Goal: Task Accomplishment & Management: Use online tool/utility

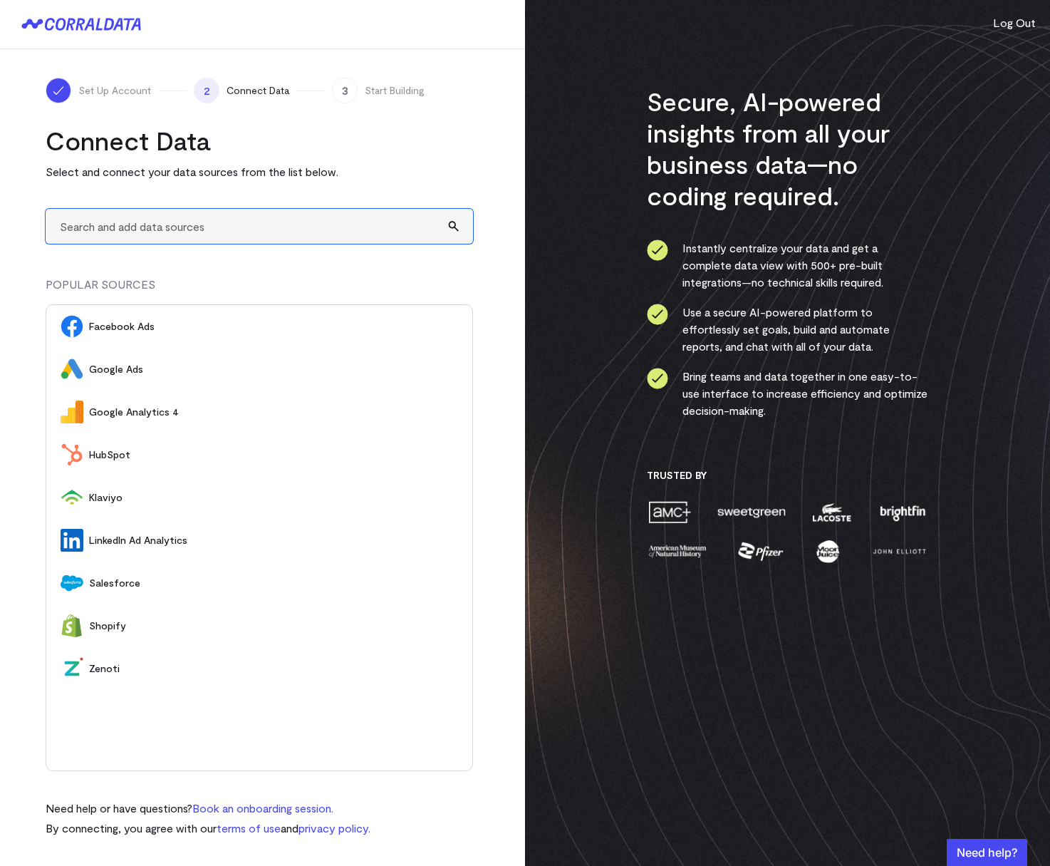
click at [187, 232] on input "text" at bounding box center [259, 226] width 427 height 35
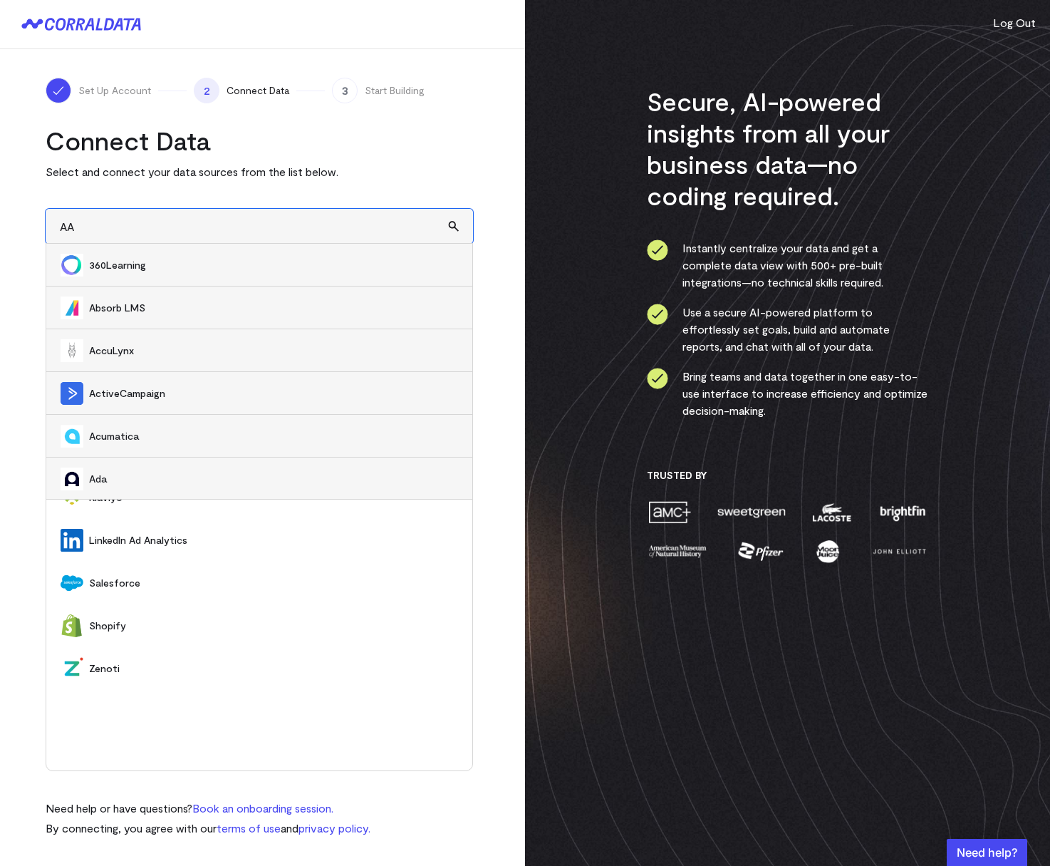
type input "A"
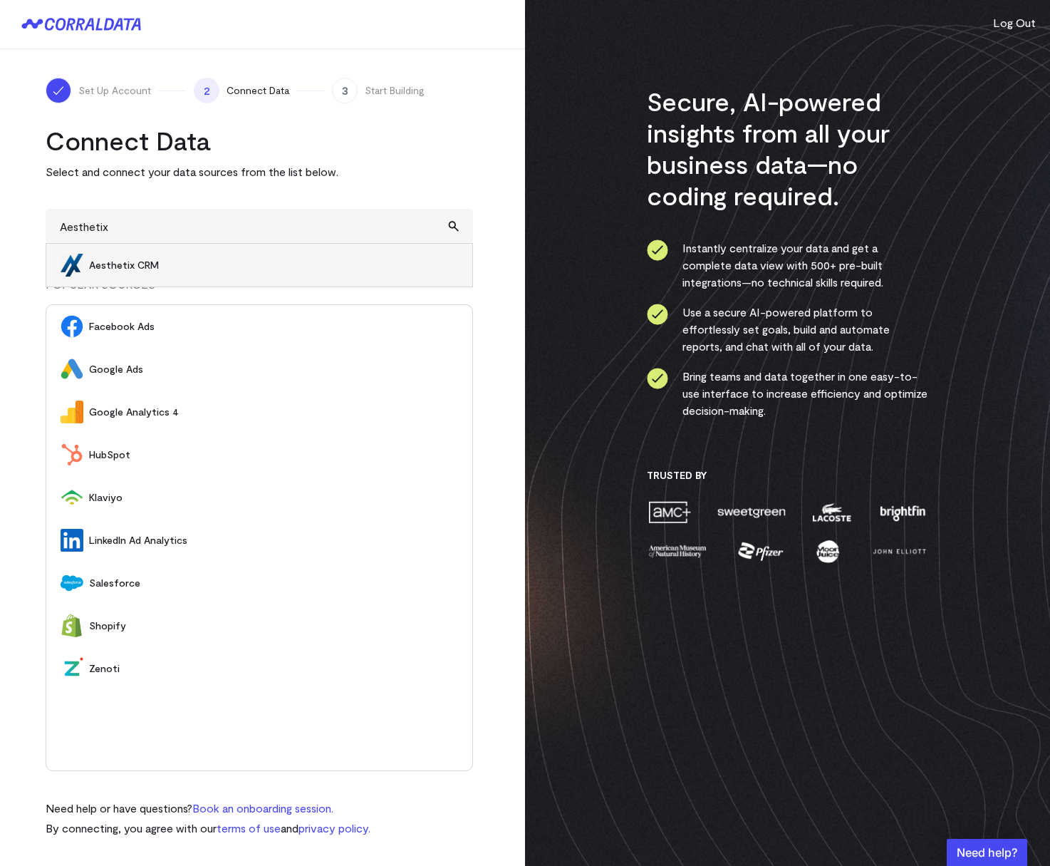
click at [168, 265] on span "Aesthetix CRM" at bounding box center [273, 265] width 369 height 14
type input "Aesthetix CRM"
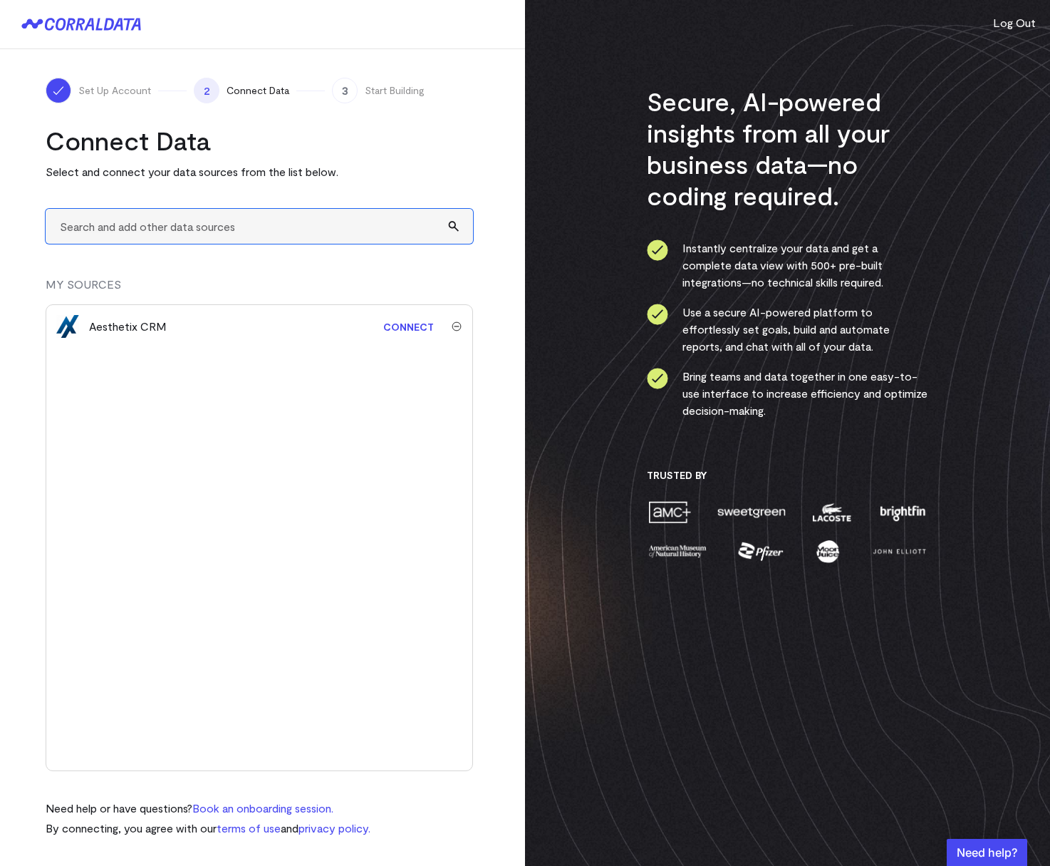
click at [140, 228] on input "text" at bounding box center [259, 226] width 427 height 35
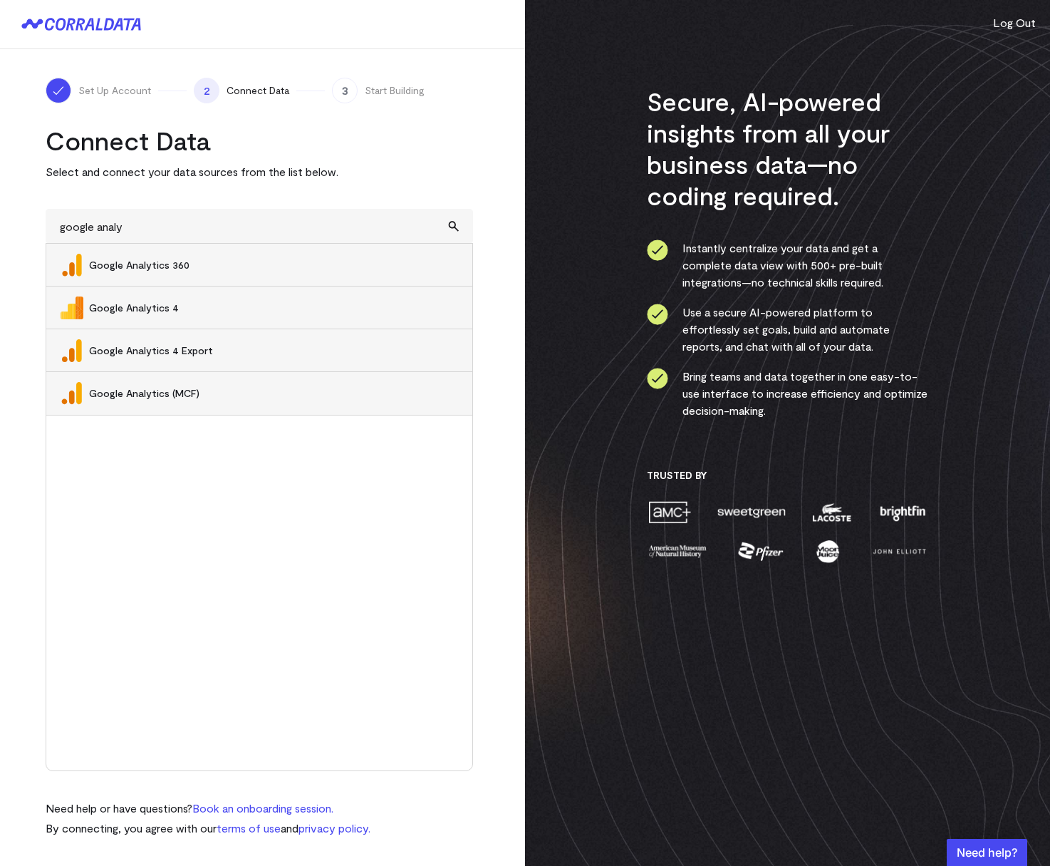
click at [158, 309] on span "Google Analytics 4" at bounding box center [273, 308] width 369 height 14
type input "Google Analytics 4"
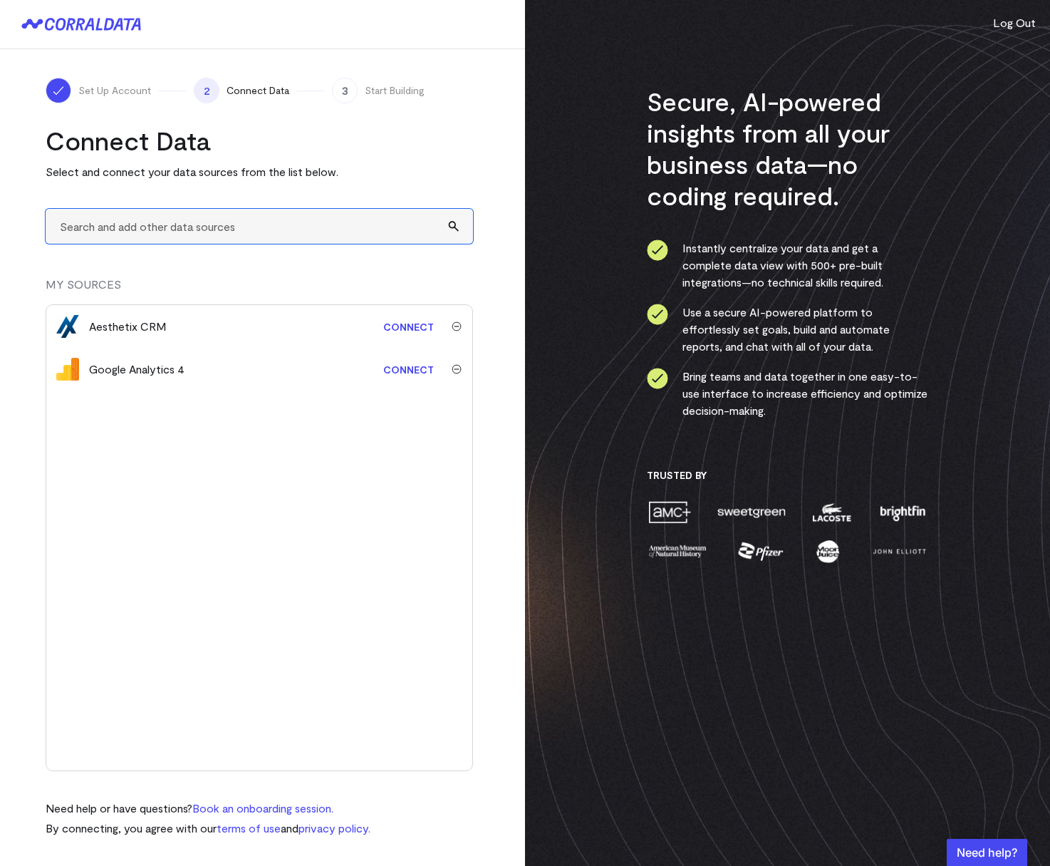
click at [122, 227] on input "text" at bounding box center [259, 226] width 427 height 35
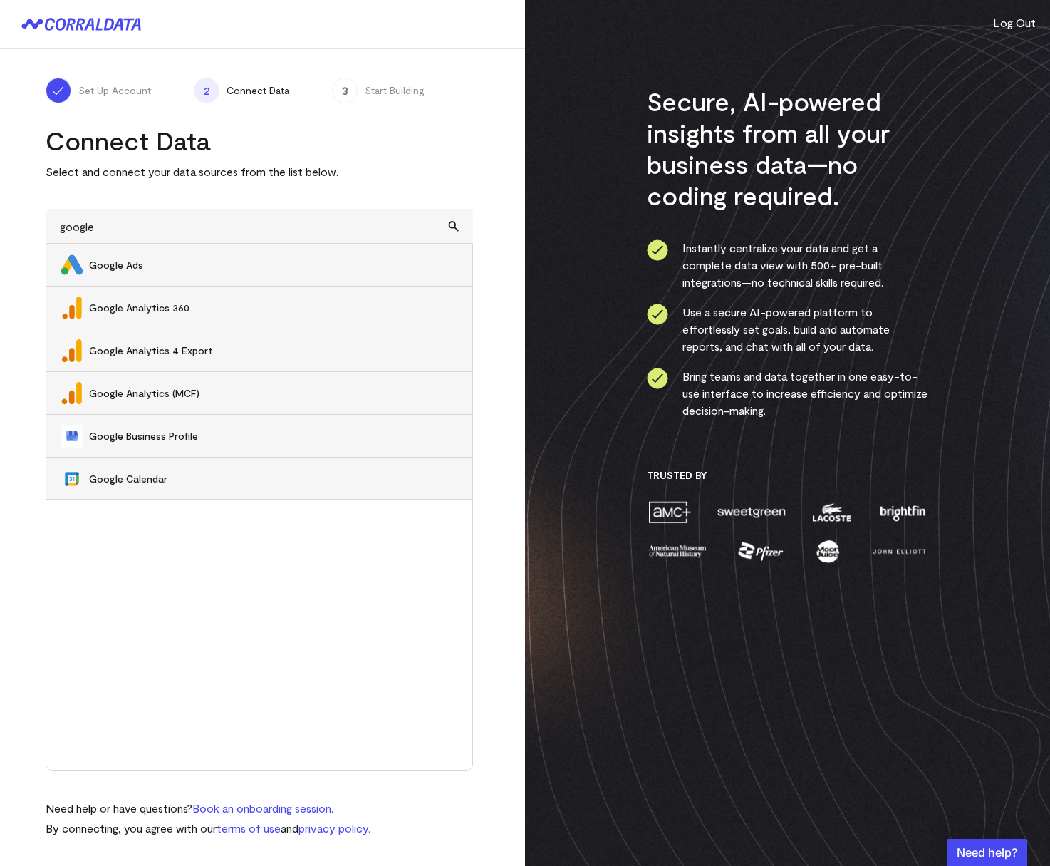
click at [131, 256] on li "Google Ads" at bounding box center [259, 265] width 426 height 43
type input "Google Ads"
